Goal: Check status: Check status

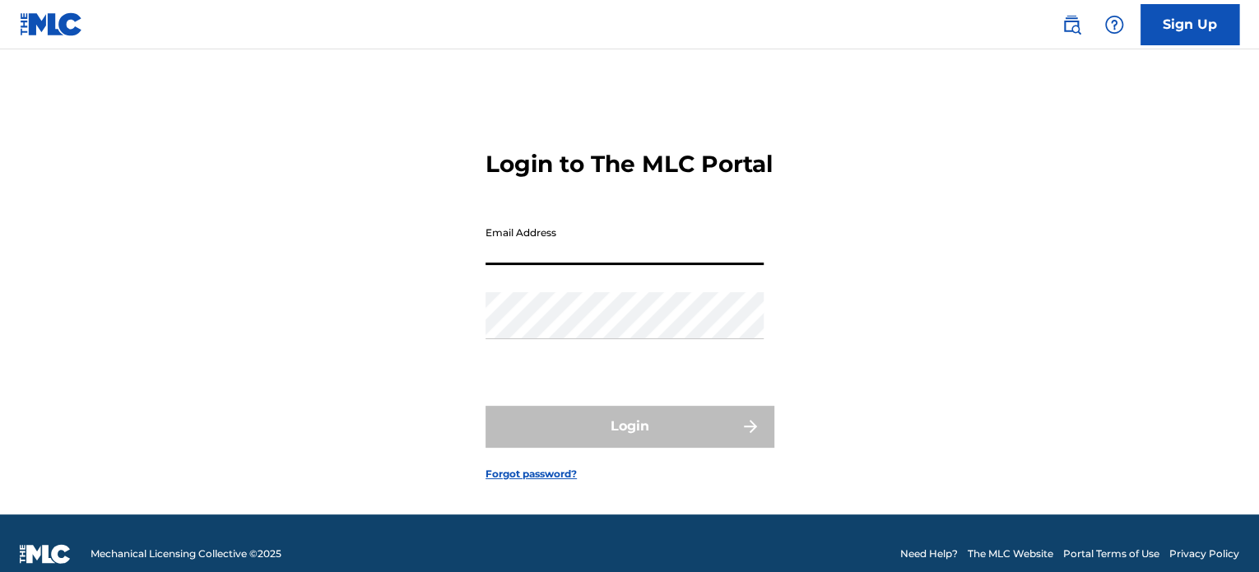
click at [662, 265] on input "Email Address" at bounding box center [625, 241] width 278 height 47
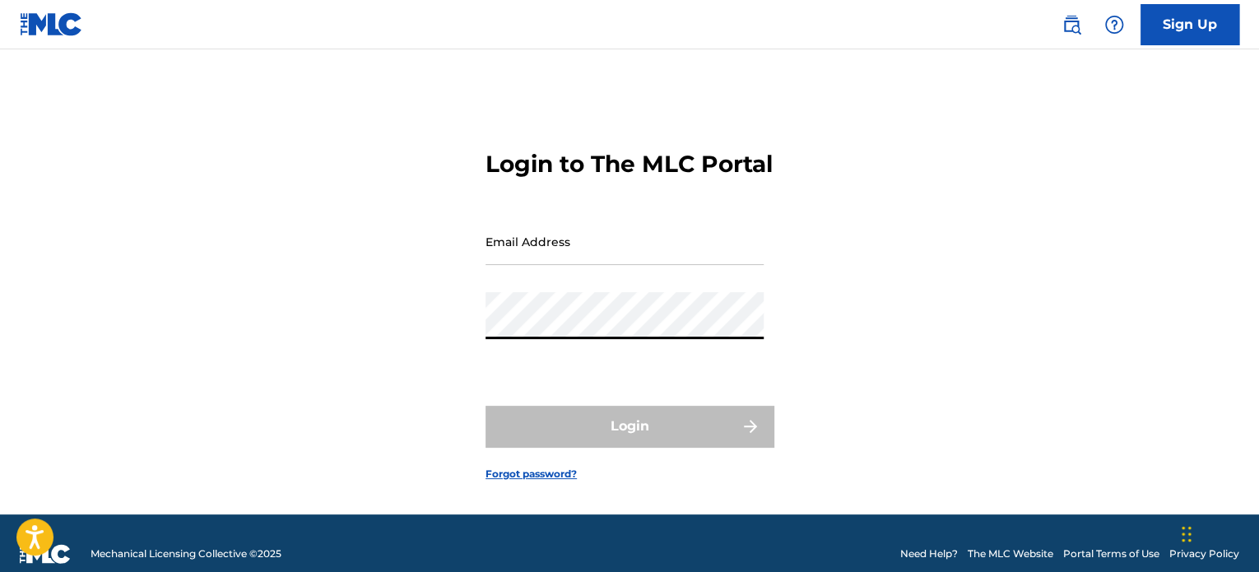
type input "[EMAIL_ADDRESS][DOMAIN_NAME]"
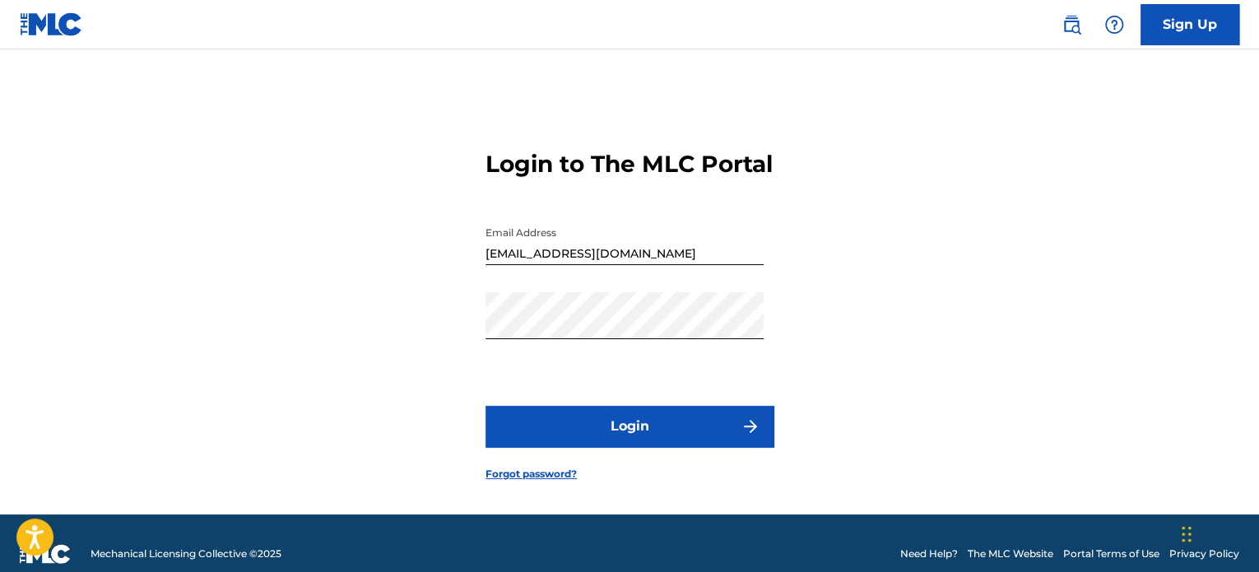
click at [602, 447] on button "Login" at bounding box center [630, 426] width 288 height 41
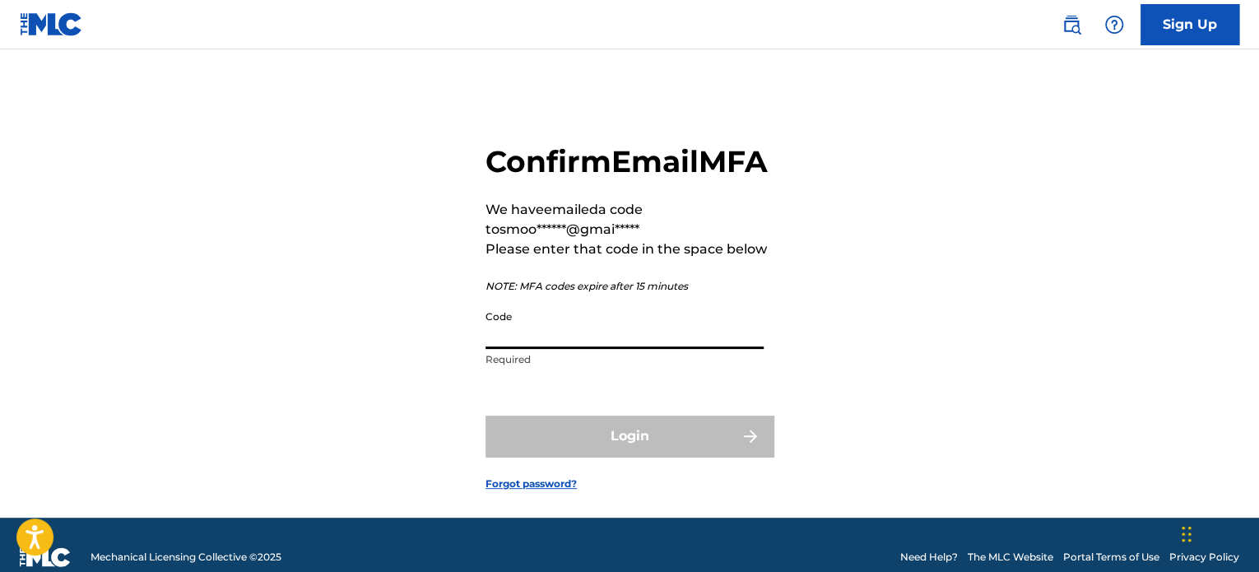
click at [546, 340] on input "Code" at bounding box center [625, 325] width 278 height 47
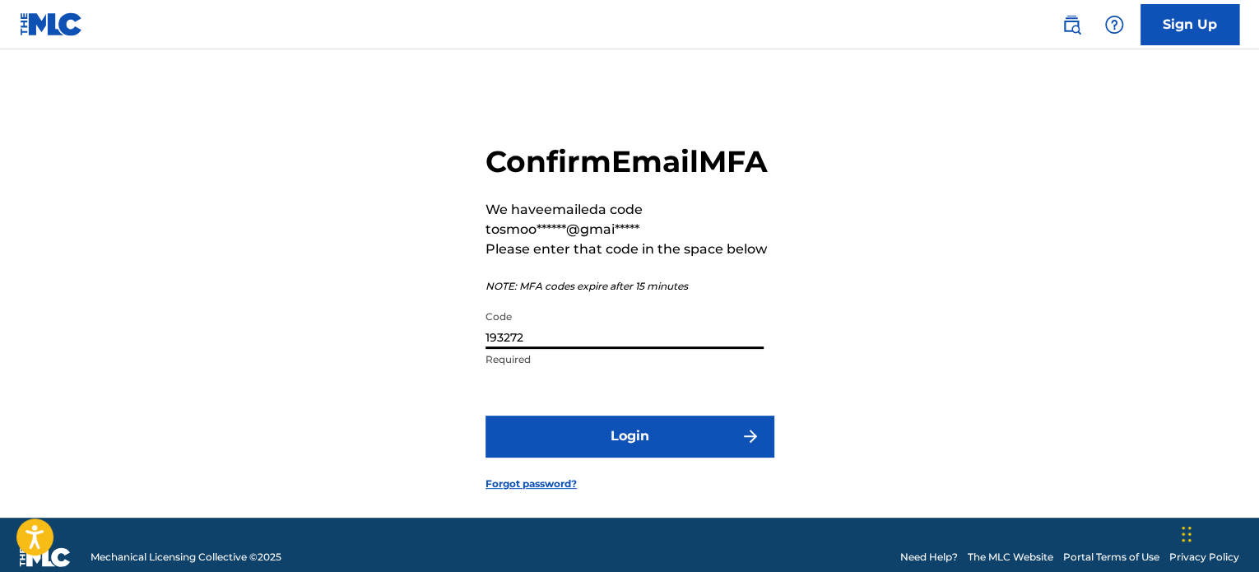
type input "193272"
click at [486, 416] on button "Login" at bounding box center [630, 436] width 288 height 41
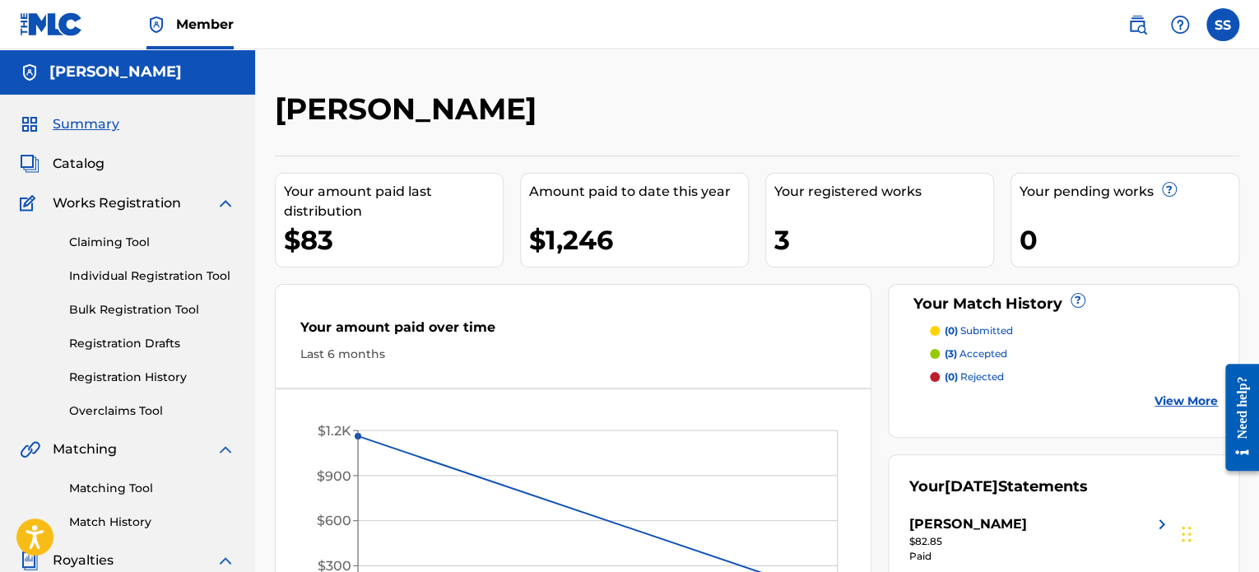
click at [1179, 398] on link "View More" at bounding box center [1186, 401] width 63 height 17
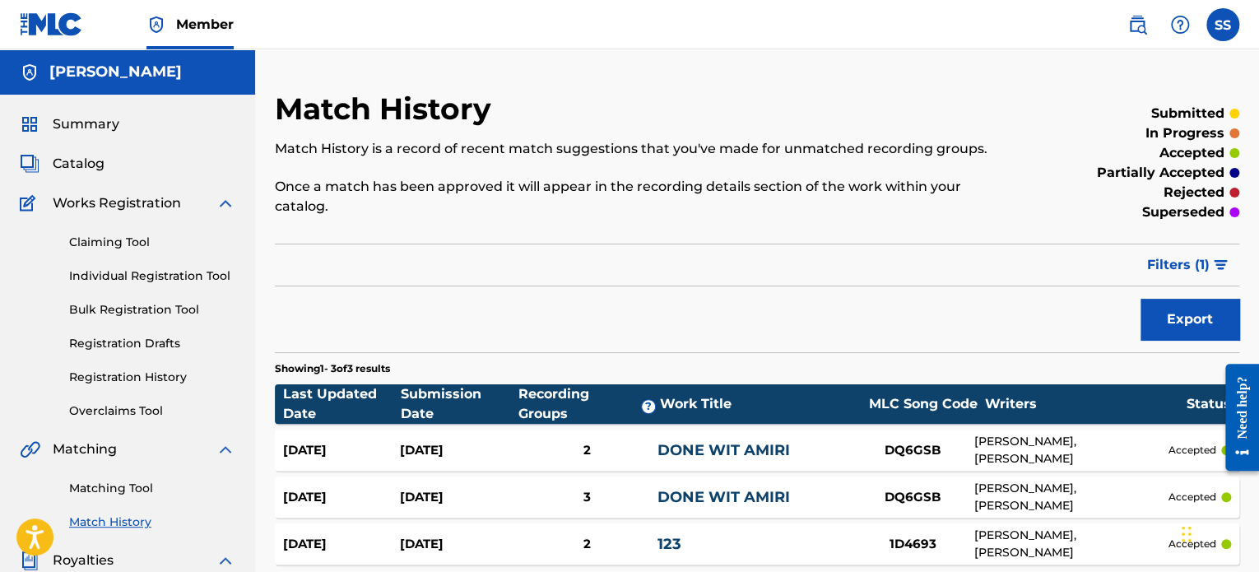
click at [1205, 255] on span "Filters ( 1 )" at bounding box center [1178, 265] width 63 height 20
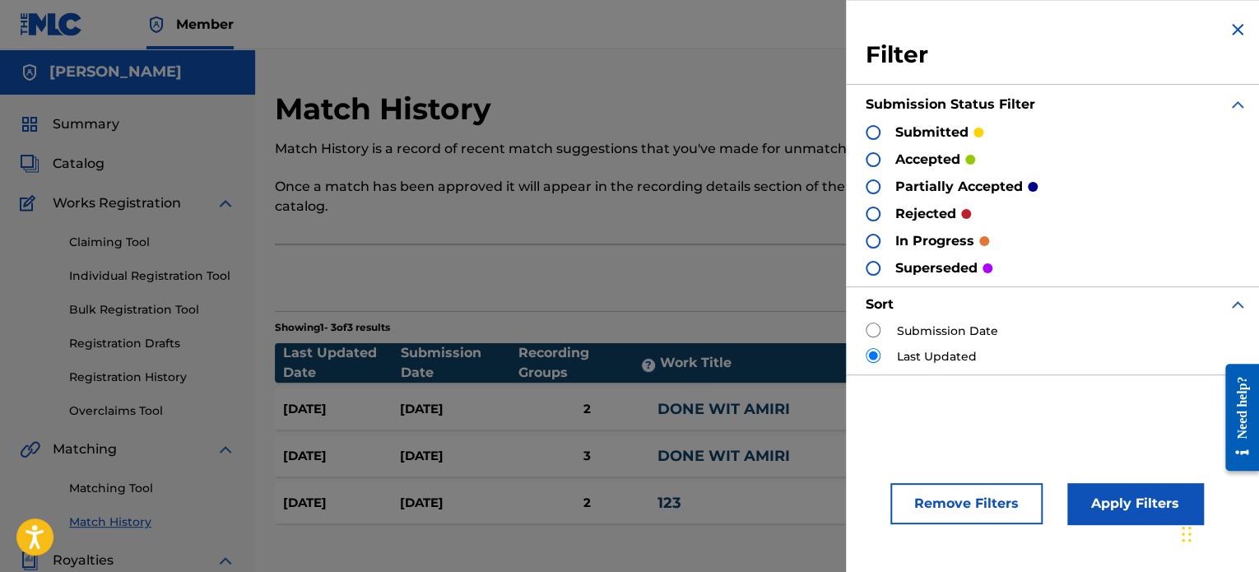
click at [907, 328] on label "Submission Date" at bounding box center [947, 331] width 101 height 17
click at [873, 332] on input "radio" at bounding box center [873, 330] width 15 height 15
radio input "true"
click at [1106, 502] on button "Apply Filters" at bounding box center [1136, 503] width 136 height 41
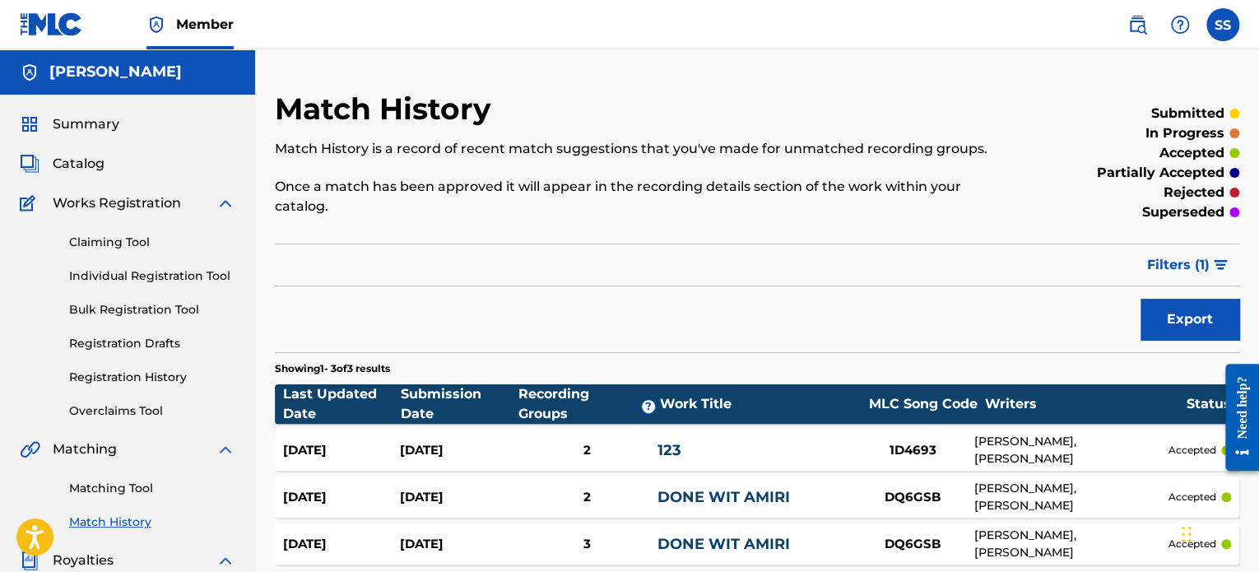
click at [1209, 244] on button "Filters ( 1 )" at bounding box center [1189, 264] width 102 height 41
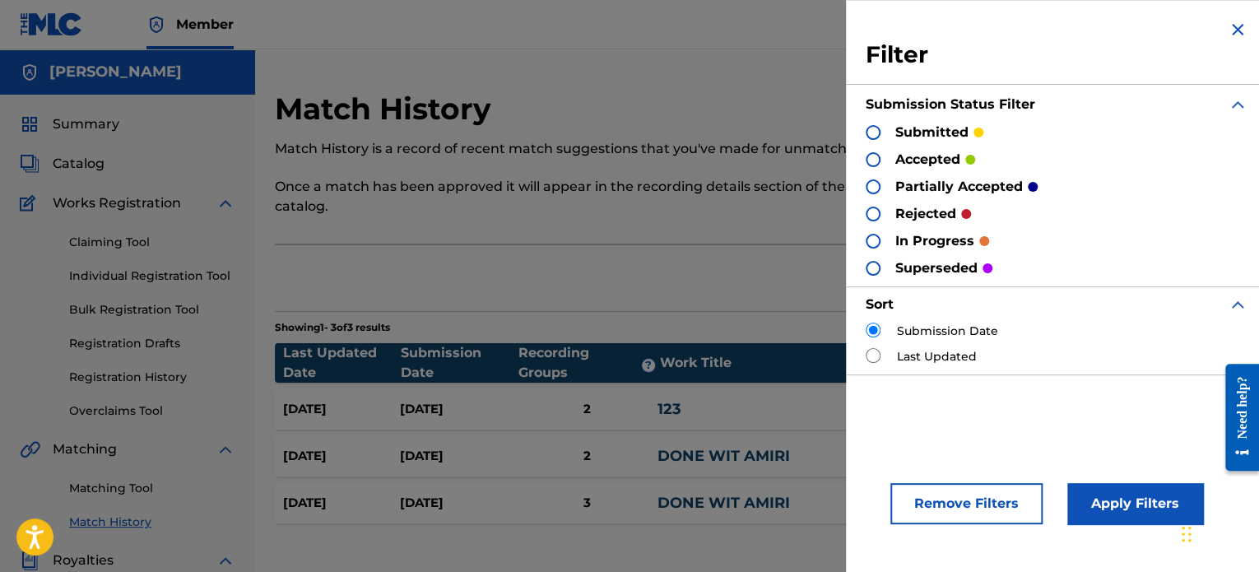
click at [882, 348] on div "Last Updated" at bounding box center [1057, 356] width 382 height 17
click at [882, 355] on div "Last Updated" at bounding box center [1057, 356] width 382 height 17
drag, startPoint x: 872, startPoint y: 354, endPoint x: 906, endPoint y: 368, distance: 37.3
click at [871, 353] on input "radio" at bounding box center [873, 355] width 15 height 15
radio input "true"
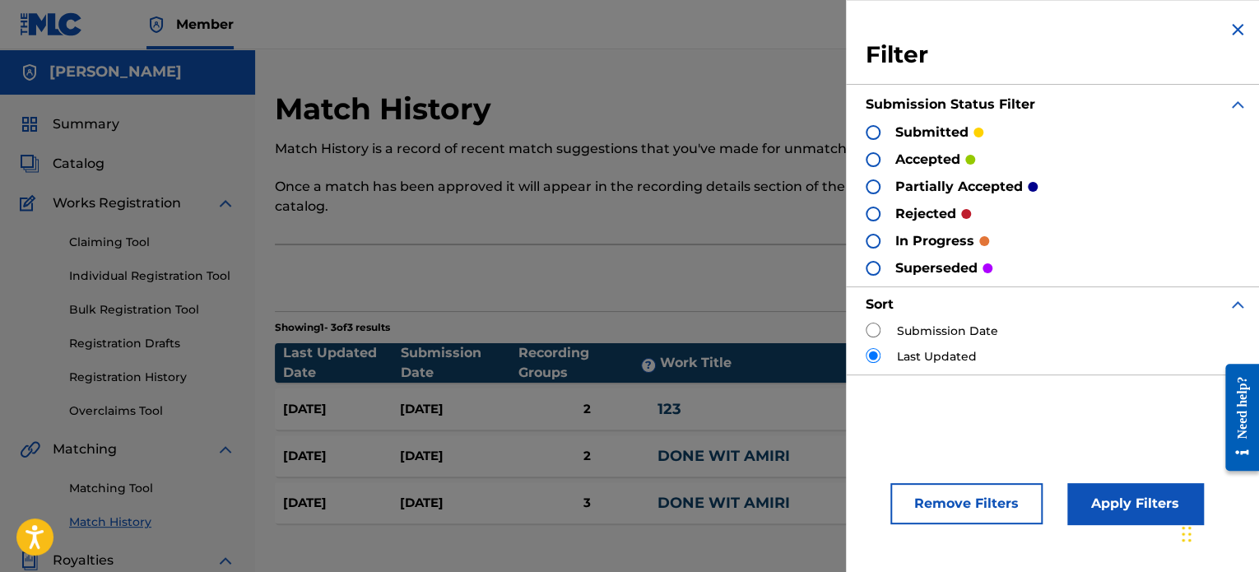
click at [1133, 493] on button "Apply Filters" at bounding box center [1136, 503] width 136 height 41
